Goal: Task Accomplishment & Management: Use online tool/utility

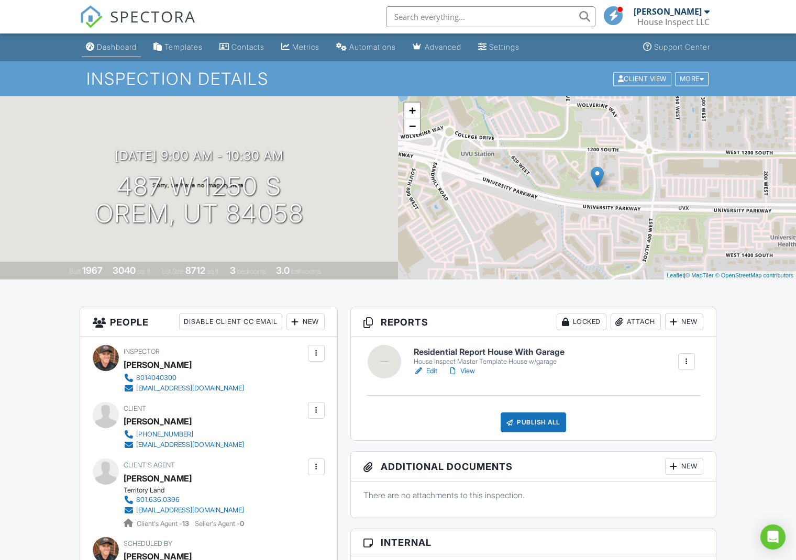
click at [116, 46] on div "Dashboard" at bounding box center [117, 46] width 40 height 9
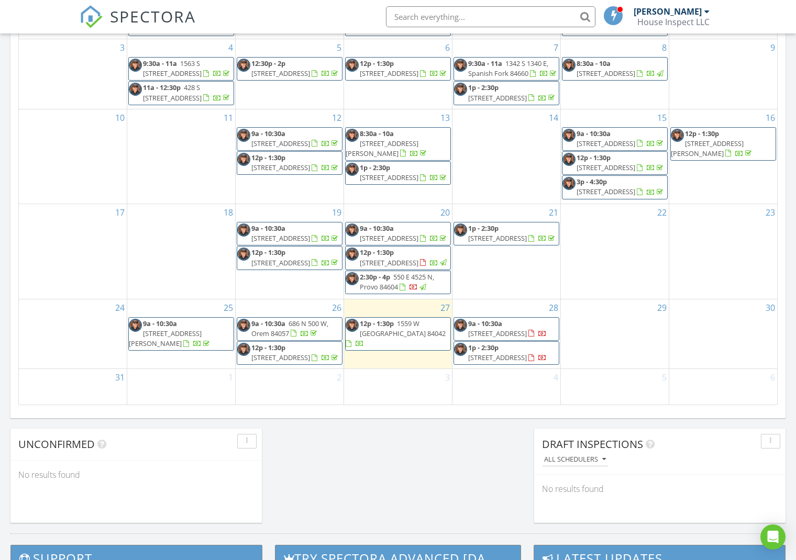
scroll to position [557, 0]
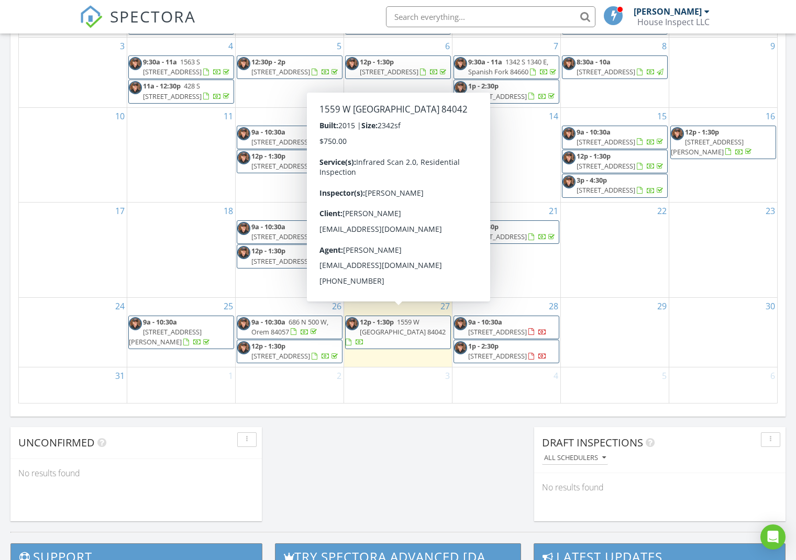
click at [387, 320] on span "12p - 1:30p" at bounding box center [377, 321] width 34 height 9
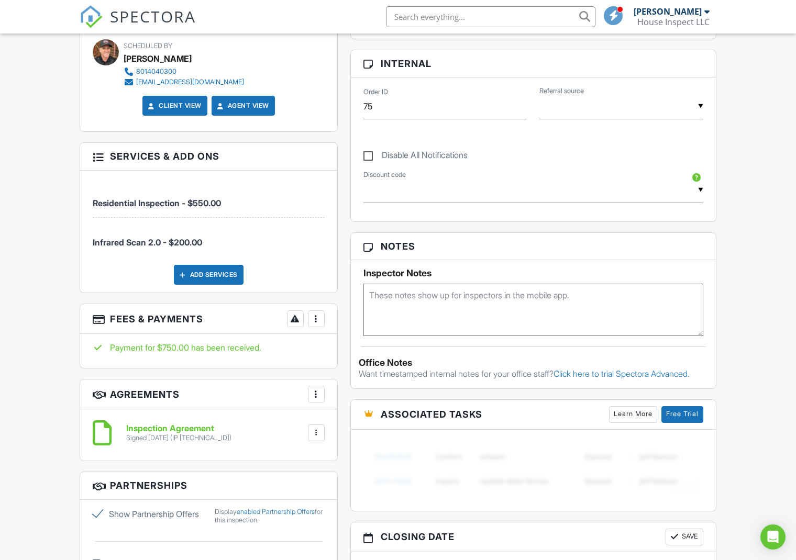
scroll to position [480, 0]
click at [317, 317] on div at bounding box center [316, 318] width 10 height 10
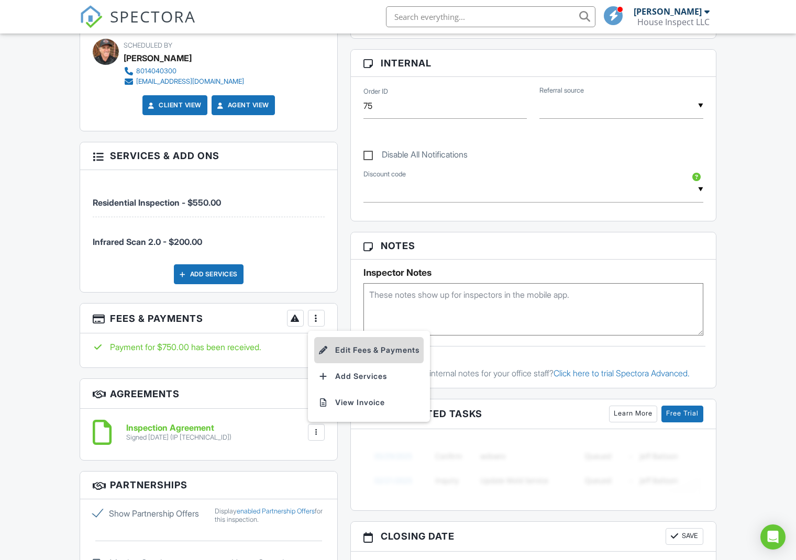
click at [339, 350] on li "Edit Fees & Payments" at bounding box center [368, 350] width 109 height 26
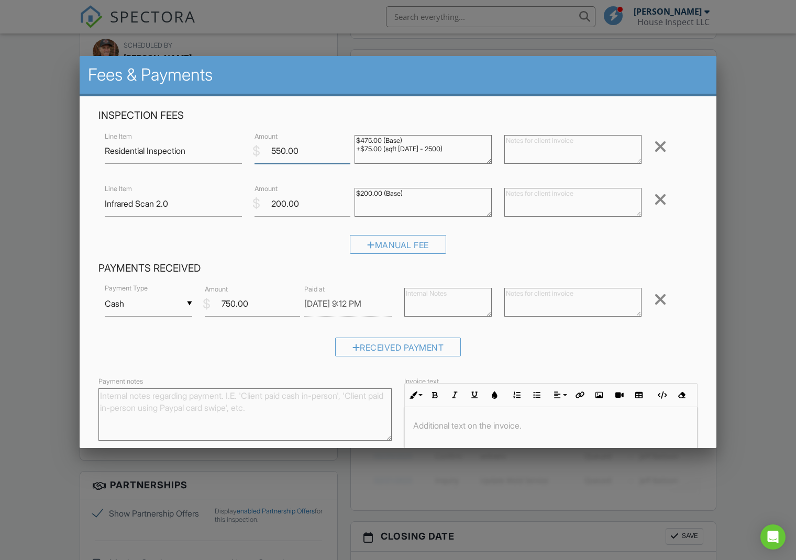
click at [306, 147] on input "550.00" at bounding box center [303, 151] width 96 height 26
type input "5"
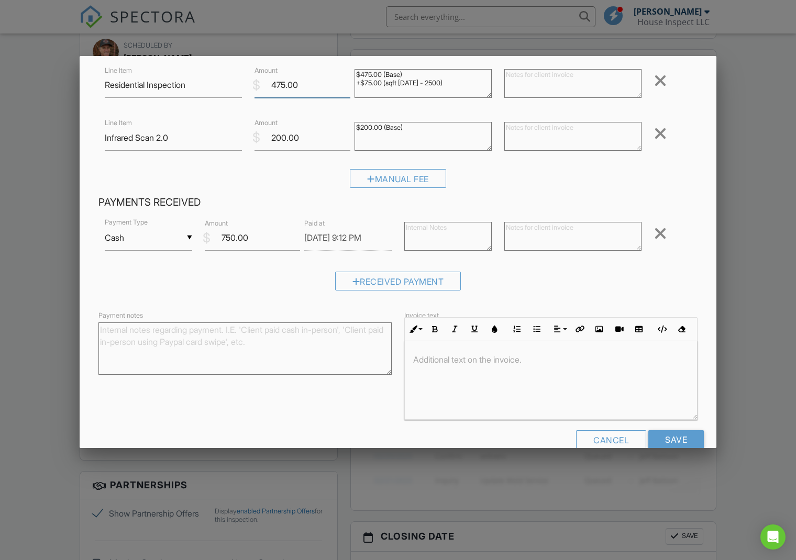
scroll to position [88, 0]
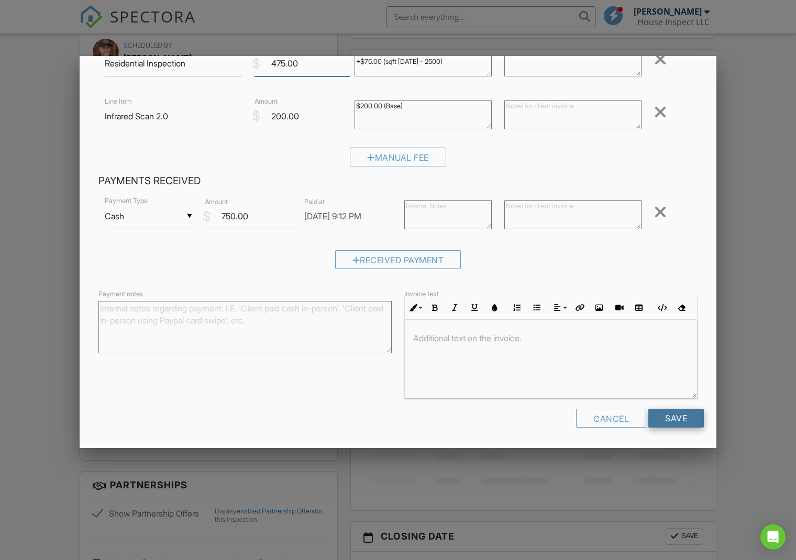
type input "475.00"
click at [684, 417] on input "Save" at bounding box center [676, 418] width 56 height 19
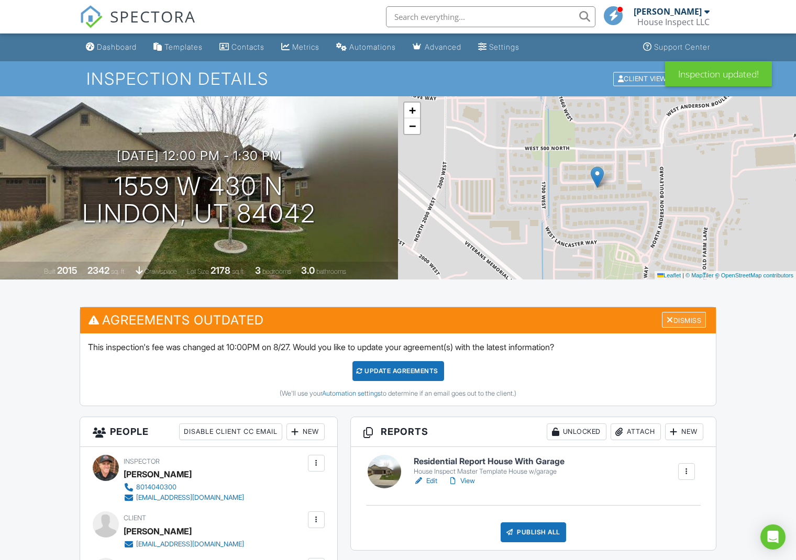
click at [692, 319] on div "Dismiss" at bounding box center [684, 320] width 44 height 16
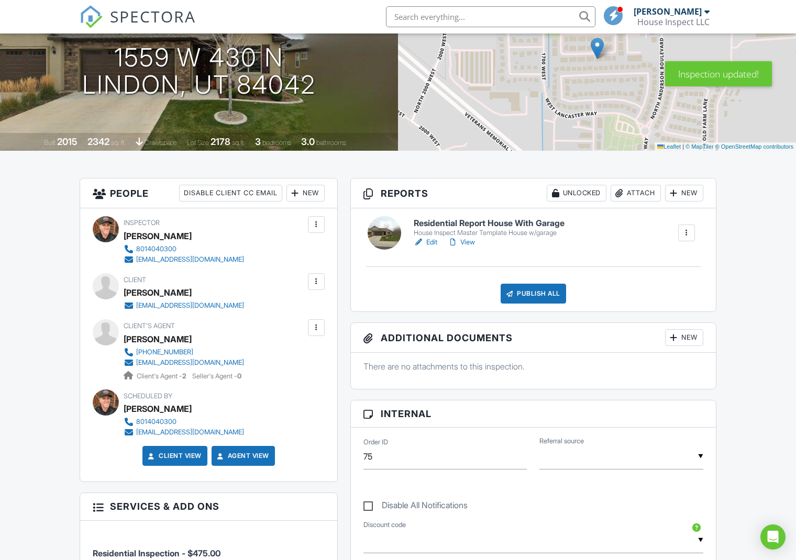
scroll to position [86, 0]
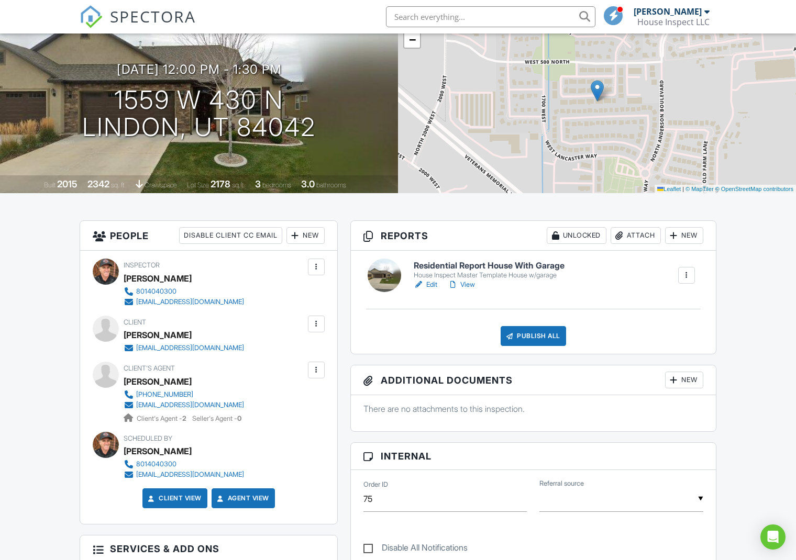
click at [385, 279] on div at bounding box center [385, 276] width 34 height 34
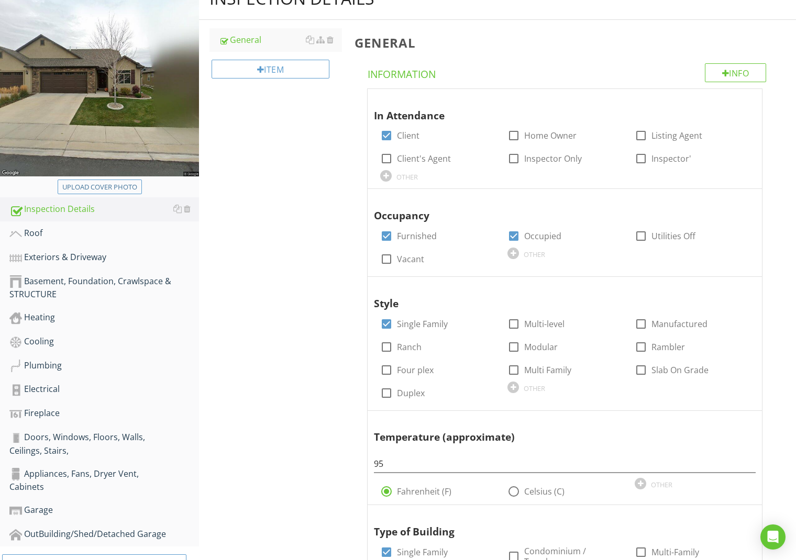
scroll to position [105, 0]
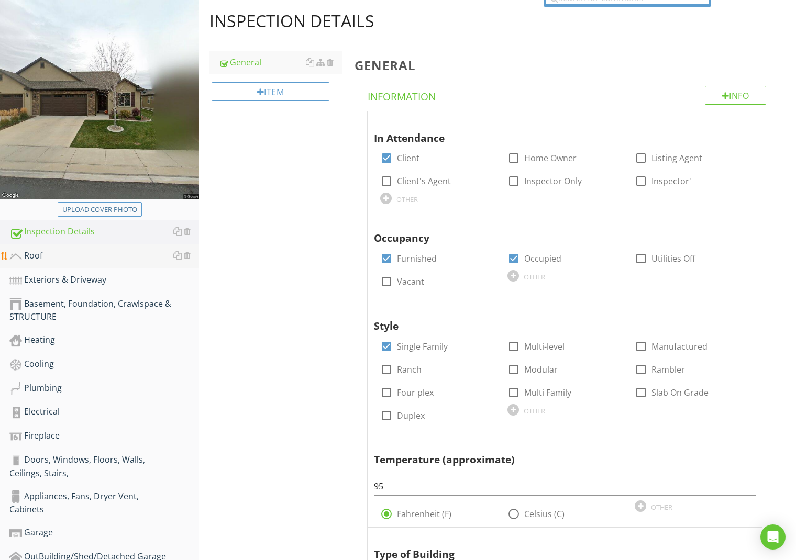
click at [34, 257] on div "Roof" at bounding box center [104, 256] width 190 height 14
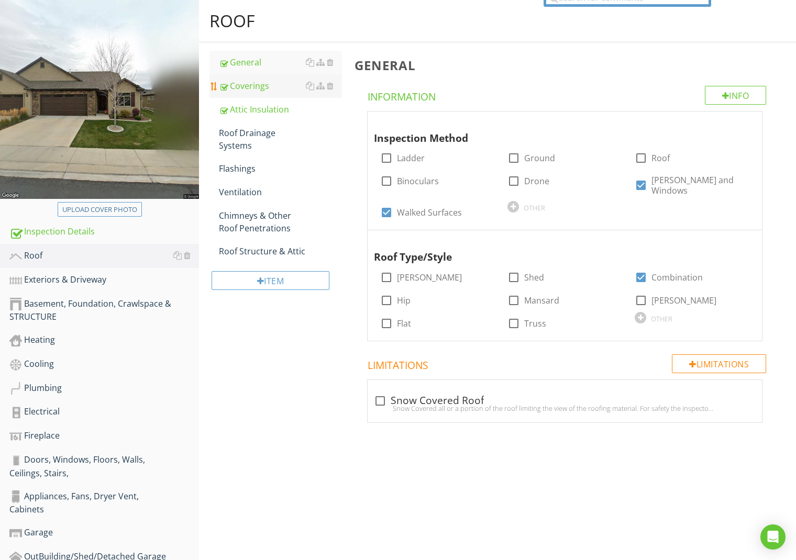
click at [258, 89] on div "Coverings" at bounding box center [280, 86] width 123 height 13
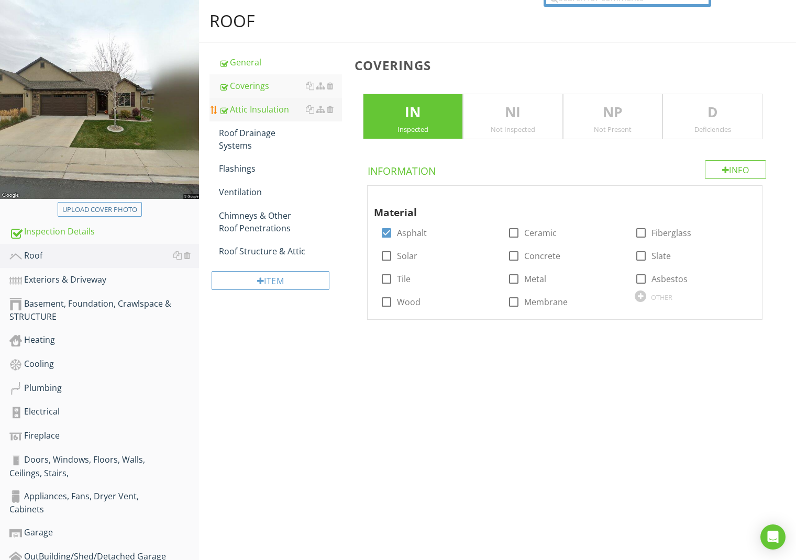
click at [257, 105] on div "Attic Insulation" at bounding box center [280, 109] width 123 height 13
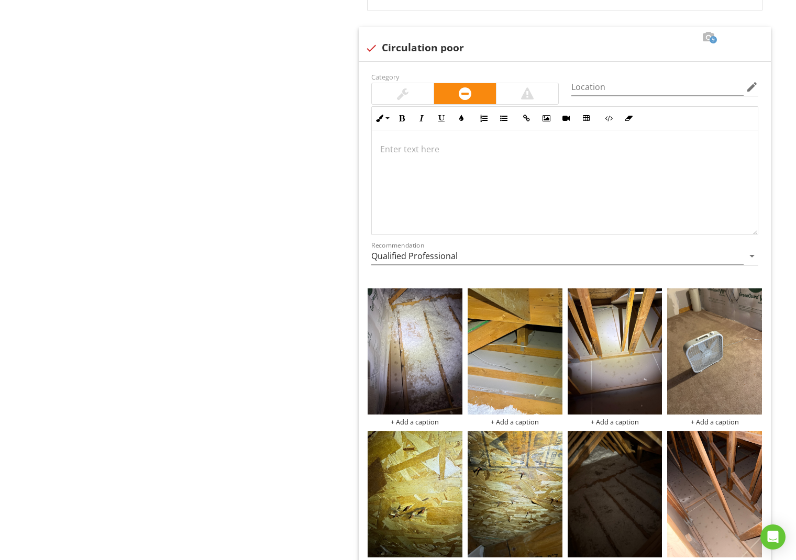
scroll to position [810, 0]
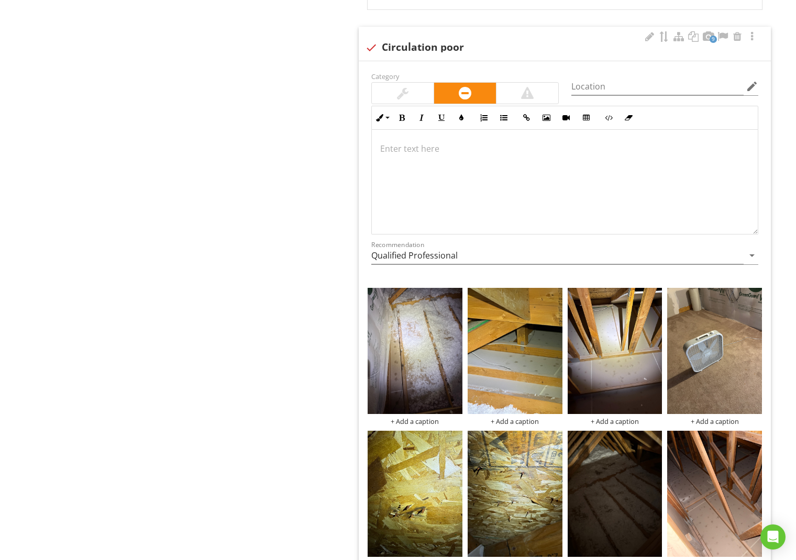
click at [423, 150] on p at bounding box center [564, 148] width 369 height 13
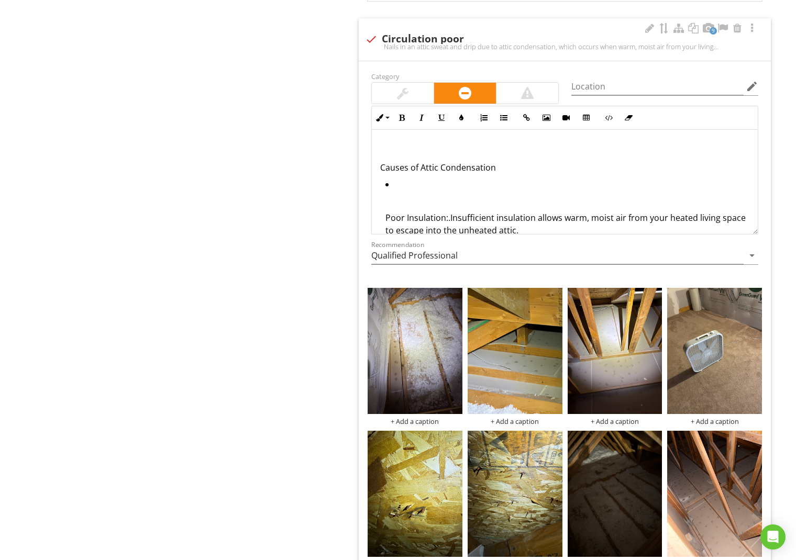
scroll to position [89, 0]
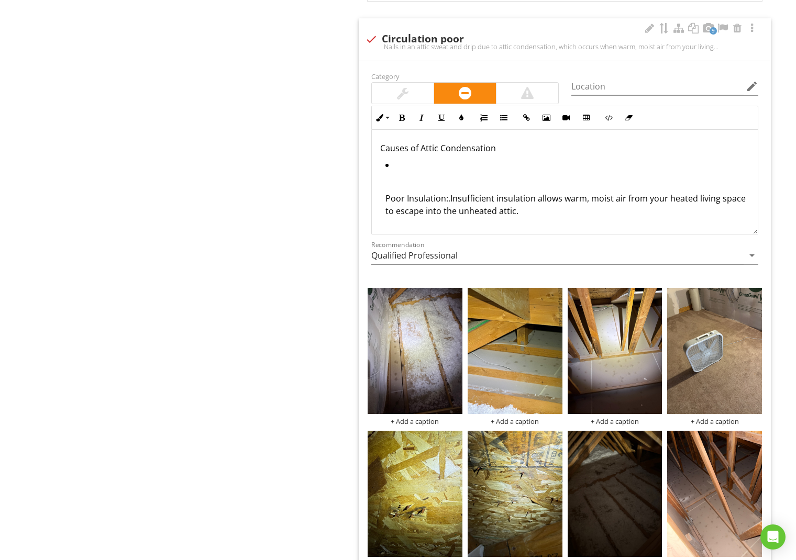
click at [383, 197] on ul "Poor Insulation:.Insufficient insulation allows warm, moist air from your heate…" at bounding box center [564, 348] width 369 height 379
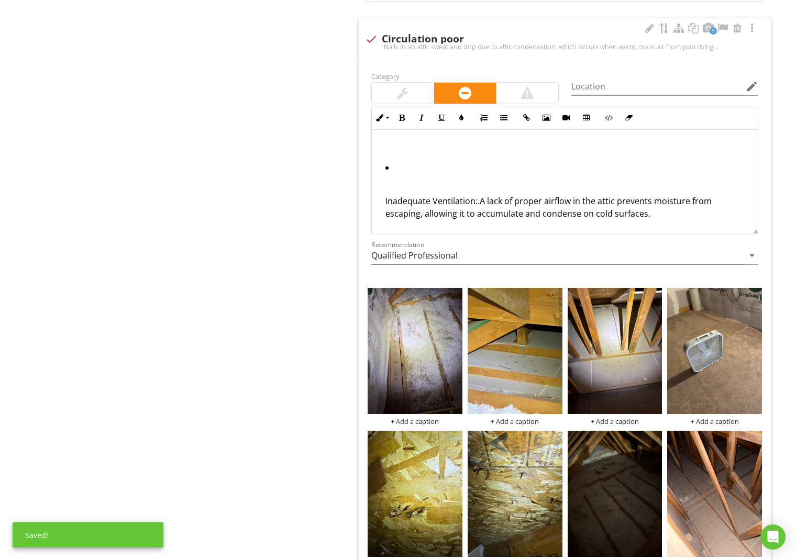
scroll to position [145, 0]
click at [384, 200] on ul "Inadequate Ventilation:.A lack of proper airflow in the attic prevents moisture…" at bounding box center [564, 303] width 369 height 284
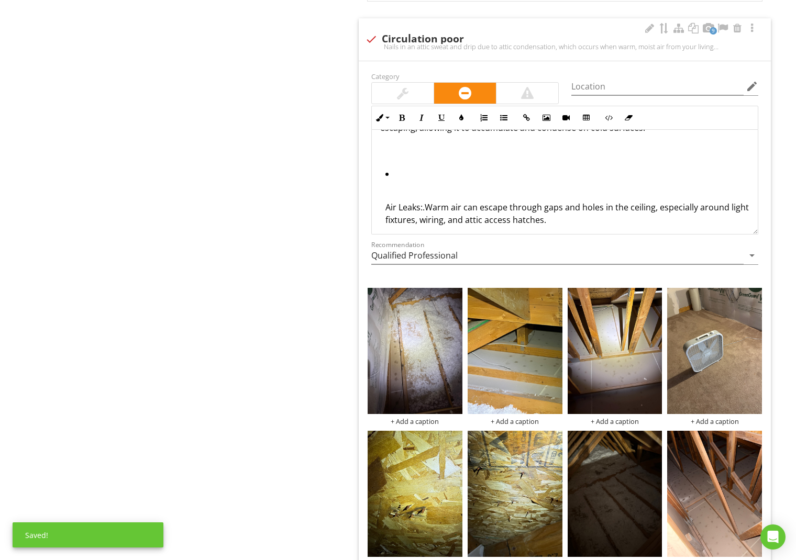
scroll to position [186, 0]
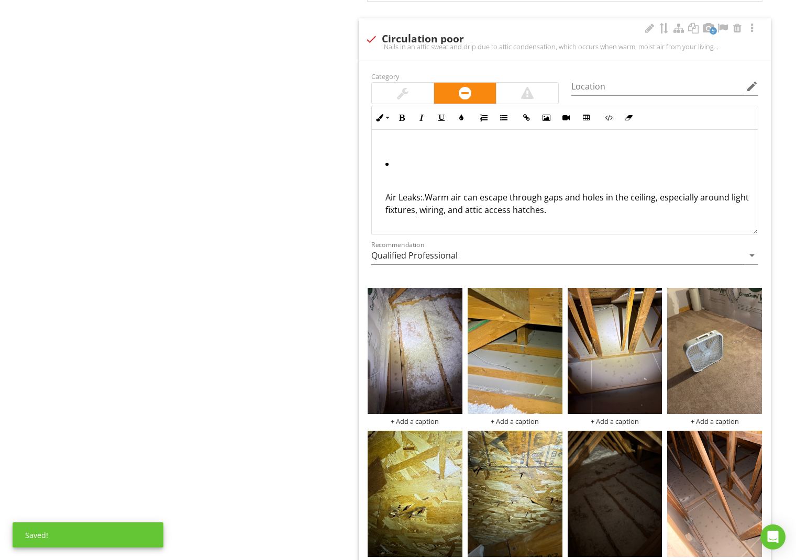
click at [386, 197] on div "Air Leaks:.Warm air can escape through gaps and holes in the ceiling, especiall…" at bounding box center [567, 210] width 364 height 38
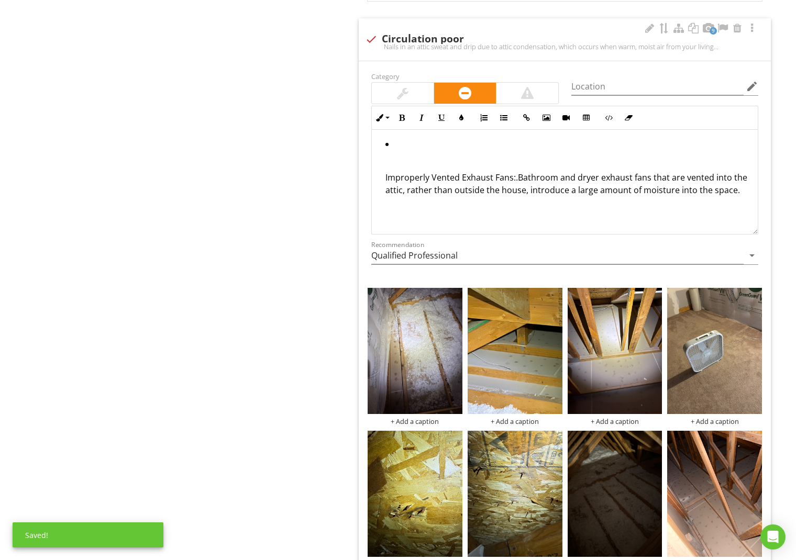
scroll to position [243, 0]
click at [384, 180] on ul "Improperly Vented Exhaust Fans:.Bathroom and dryer exhaust fans that are vented…" at bounding box center [564, 185] width 369 height 95
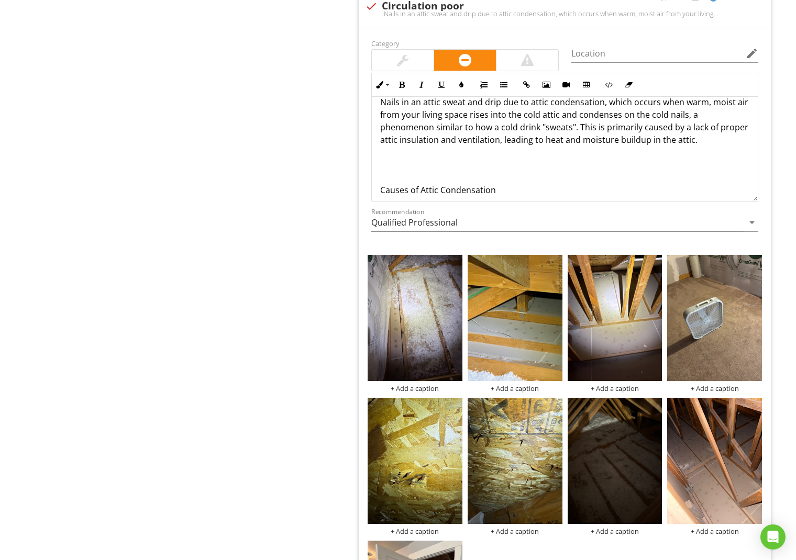
scroll to position [0, 0]
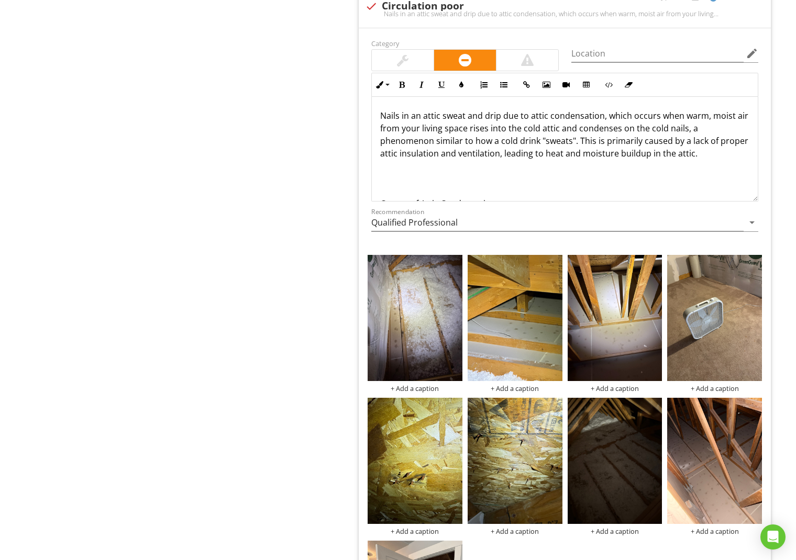
click at [661, 153] on p "Nails in an attic sweat and drip due to attic condensation, which occurs when w…" at bounding box center [564, 134] width 369 height 50
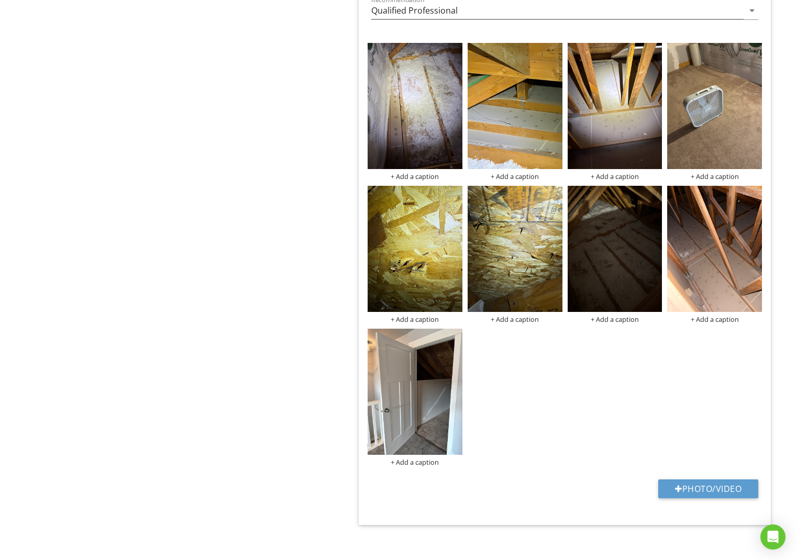
scroll to position [1071, 0]
